Goal: Information Seeking & Learning: Check status

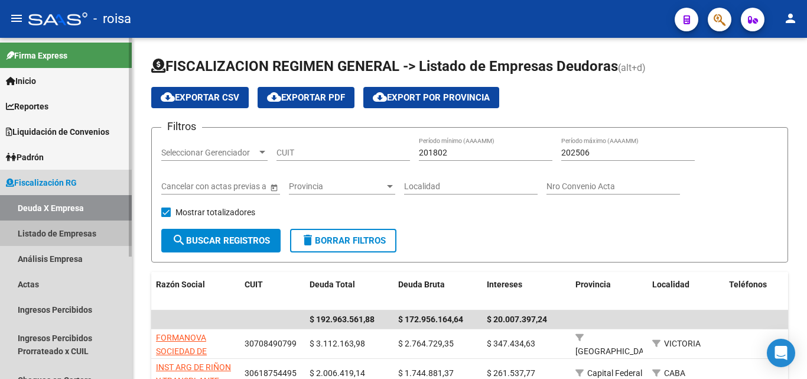
click at [63, 234] on link "Listado de Empresas" at bounding box center [66, 232] width 132 height 25
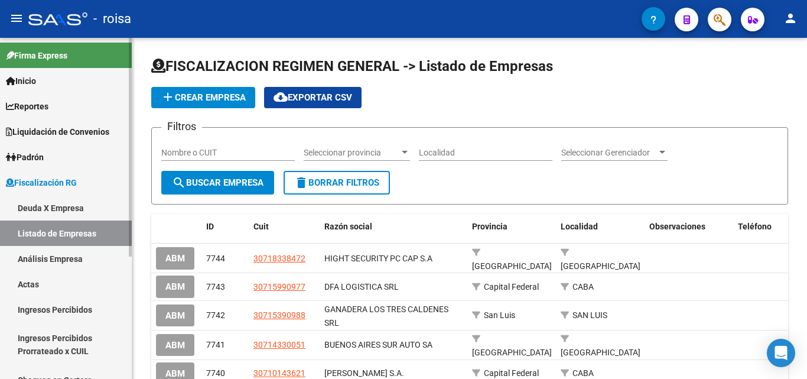
click at [60, 206] on link "Deuda X Empresa" at bounding box center [66, 207] width 132 height 25
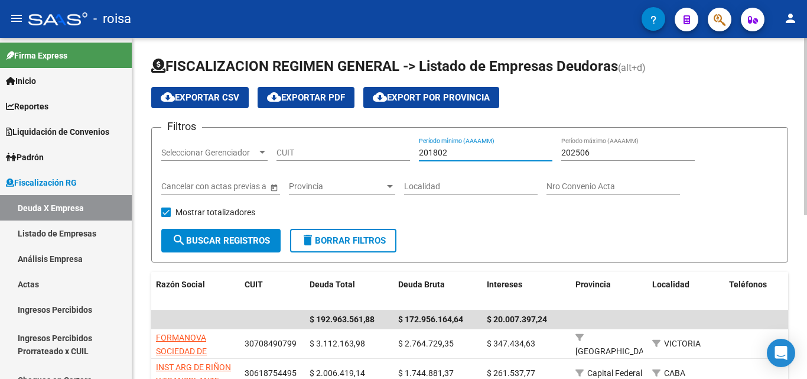
click at [457, 154] on input "201802" at bounding box center [486, 153] width 134 height 10
type input "2"
type input "202501"
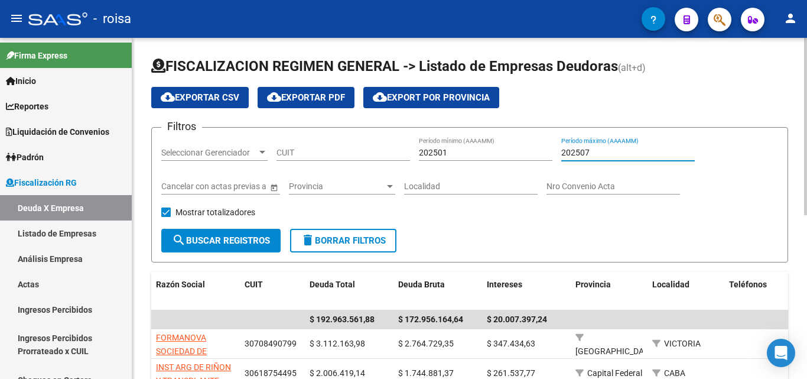
type input "202507"
click at [224, 237] on span "search Buscar Registros" at bounding box center [221, 240] width 98 height 11
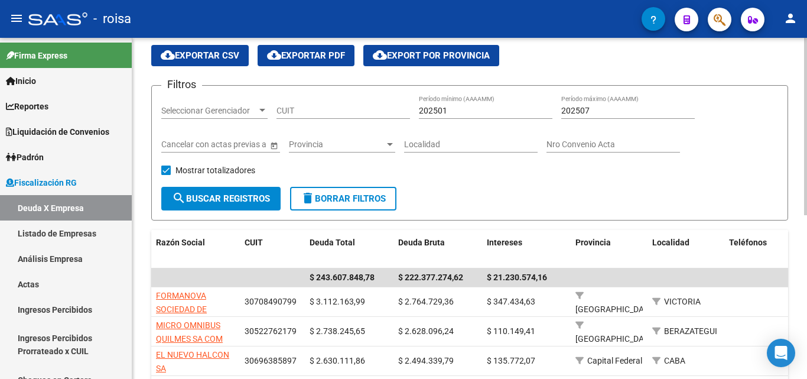
scroll to position [118, 0]
